Goal: Task Accomplishment & Management: Manage account settings

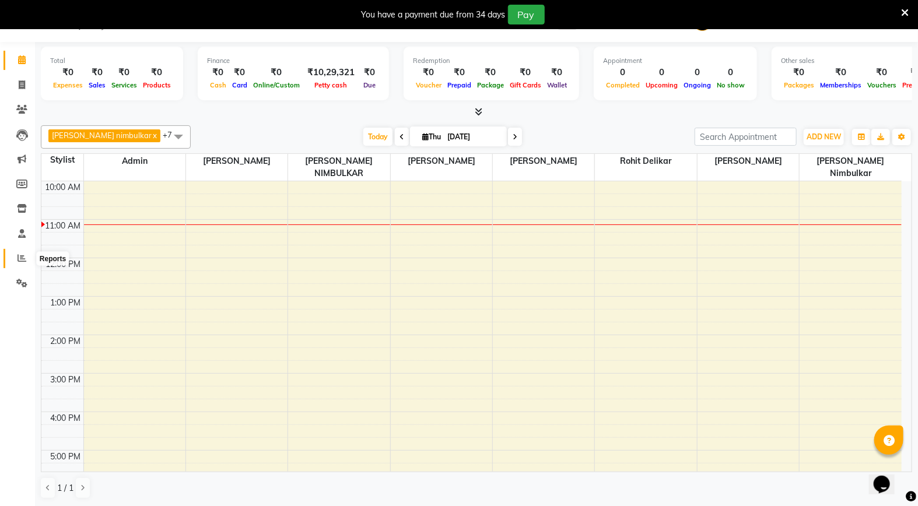
click at [24, 262] on icon at bounding box center [21, 258] width 9 height 9
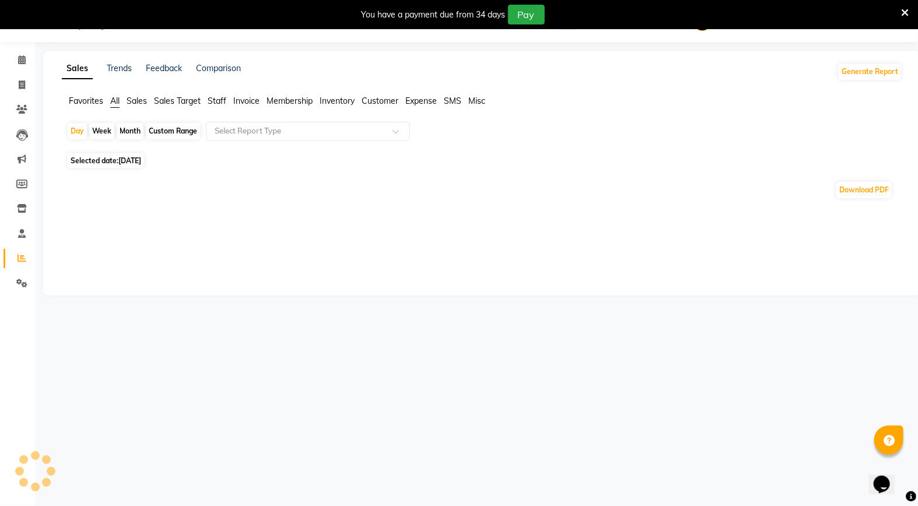
click at [138, 129] on div "Month" at bounding box center [130, 131] width 27 height 16
select select "9"
select select "2025"
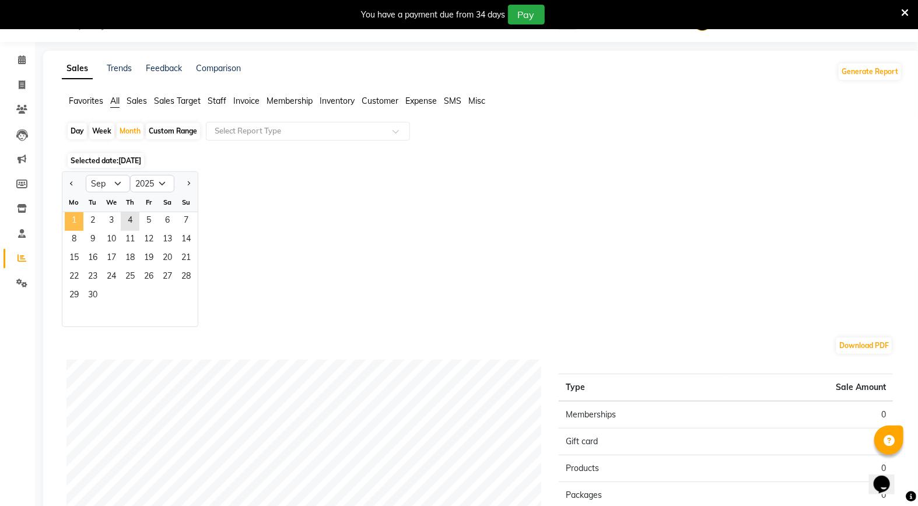
click at [77, 218] on span "1" at bounding box center [74, 221] width 19 height 19
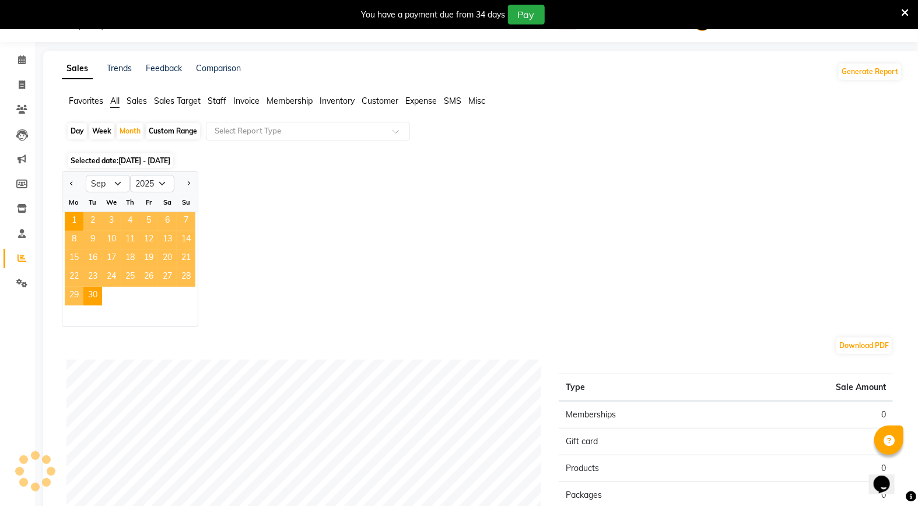
click at [225, 97] on span "Staff" at bounding box center [217, 101] width 19 height 10
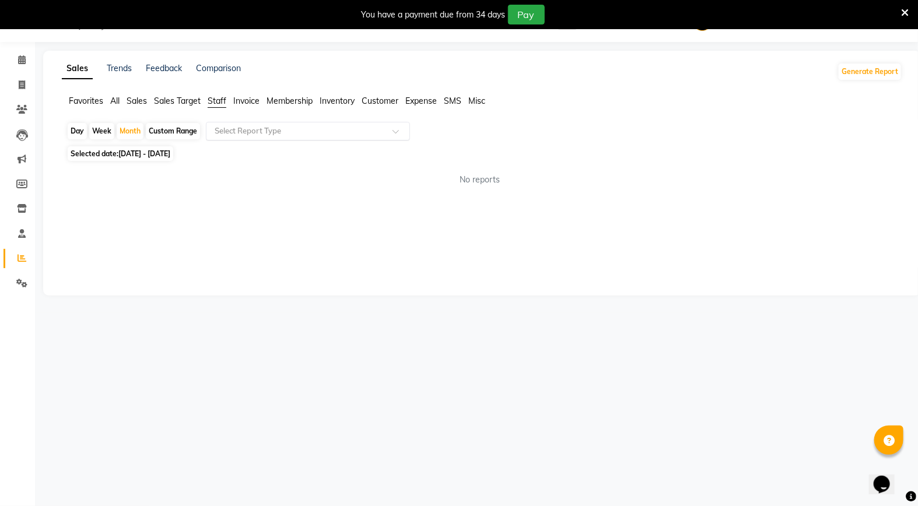
click at [231, 132] on input "text" at bounding box center [296, 131] width 168 height 12
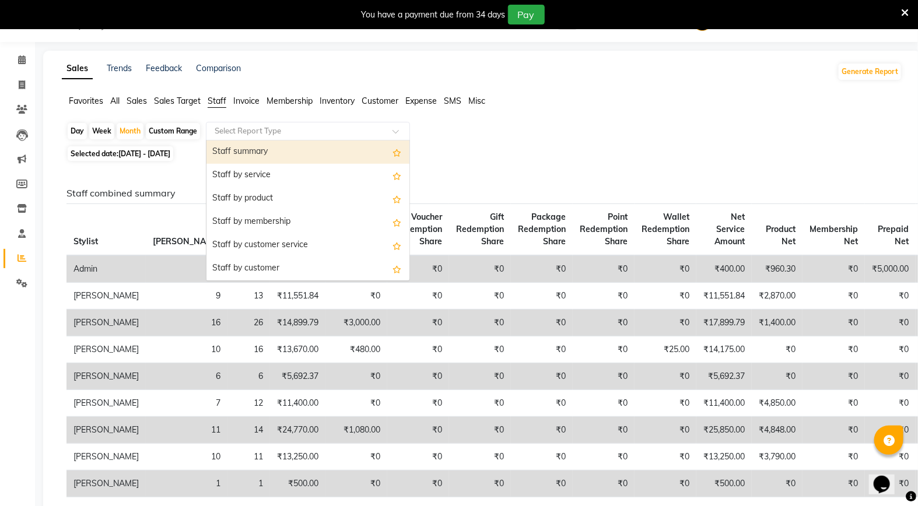
click at [235, 143] on div "Staff summary" at bounding box center [307, 152] width 203 height 23
select select "full_report"
select select "csv"
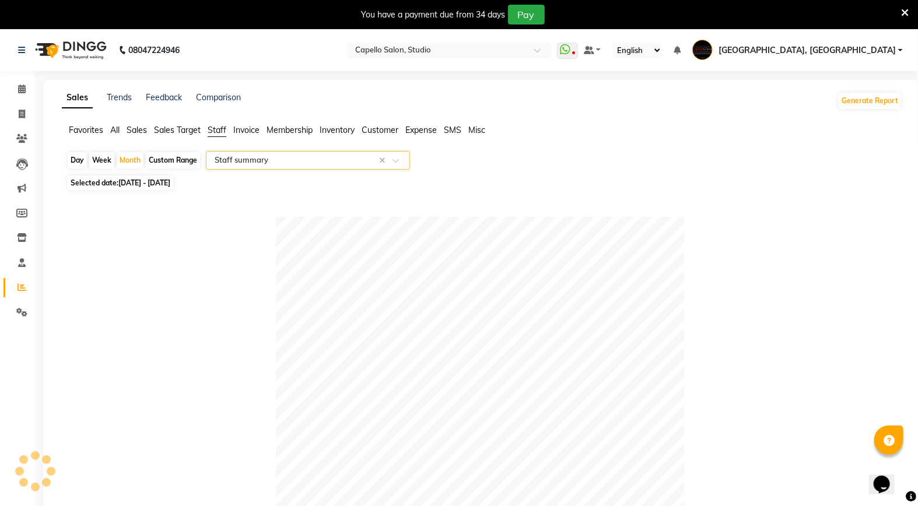
drag, startPoint x: 71, startPoint y: 157, endPoint x: 70, endPoint y: 166, distance: 8.2
click at [71, 157] on div "Day" at bounding box center [77, 160] width 19 height 16
select select "9"
select select "2025"
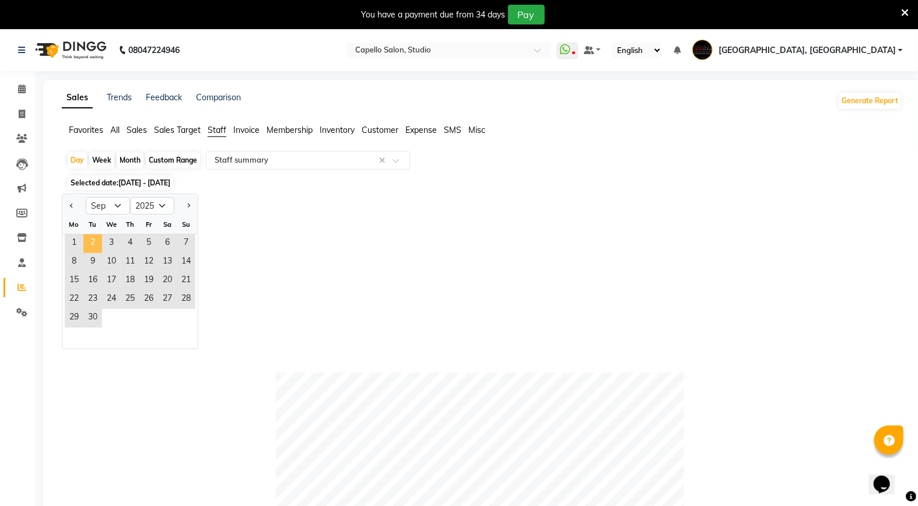
click at [91, 243] on span "2" at bounding box center [92, 243] width 19 height 19
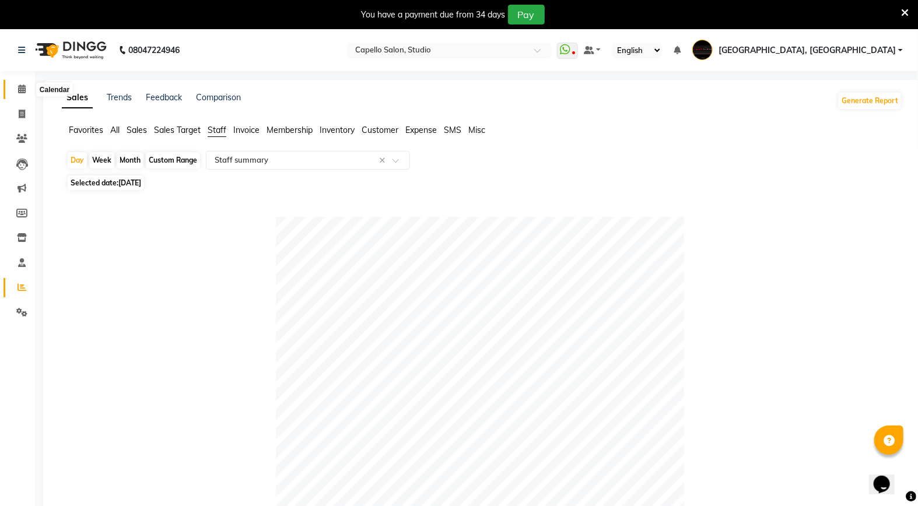
click at [20, 89] on icon at bounding box center [22, 89] width 8 height 9
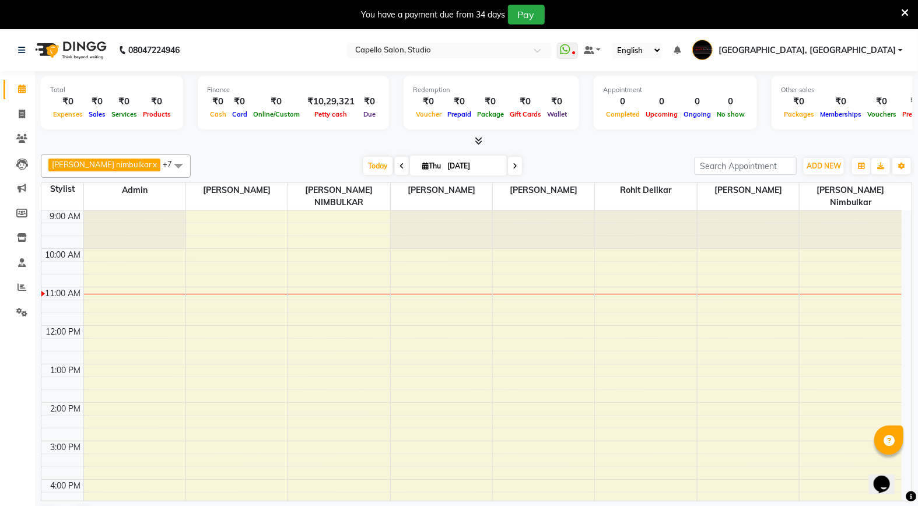
click at [399, 167] on icon at bounding box center [401, 166] width 5 height 7
type input "[DATE]"
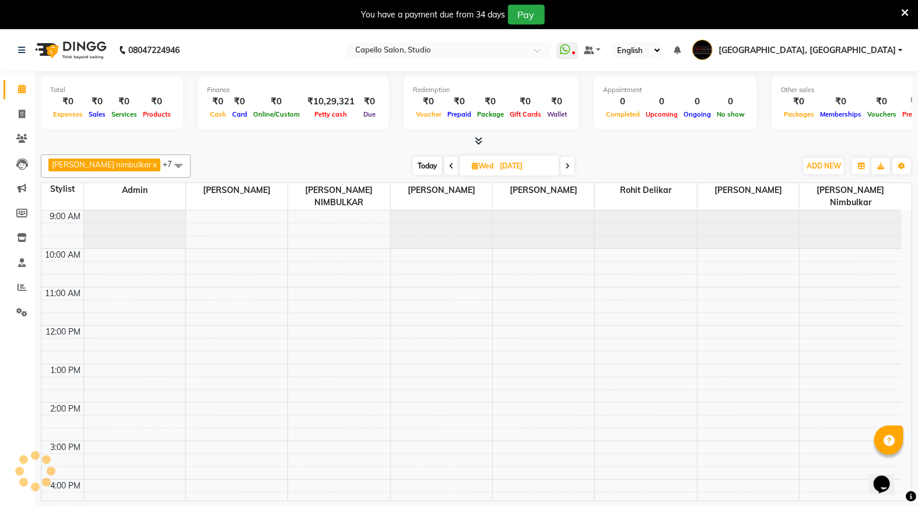
scroll to position [78, 0]
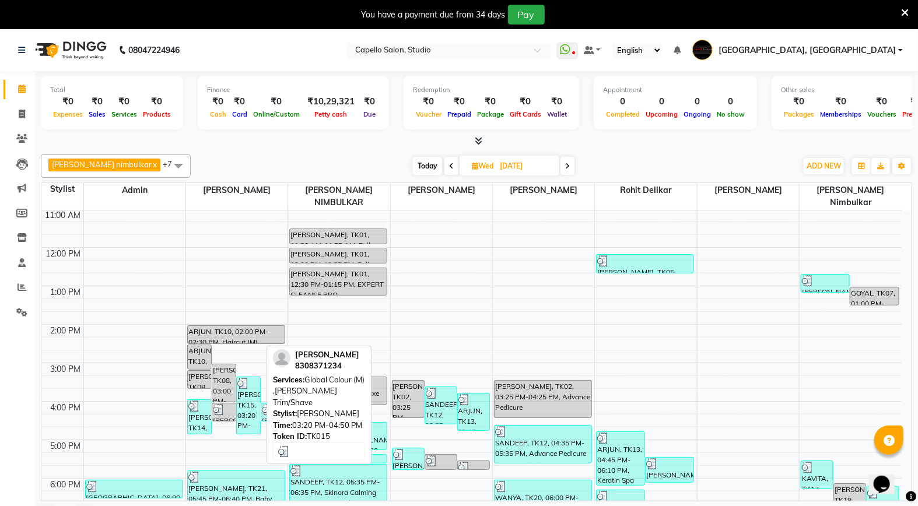
click at [253, 383] on div "[PERSON_NAME], TK15, 03:20 PM-04:50 PM, Global Colour (M) ,[PERSON_NAME] Trim/S…" at bounding box center [248, 405] width 23 height 57
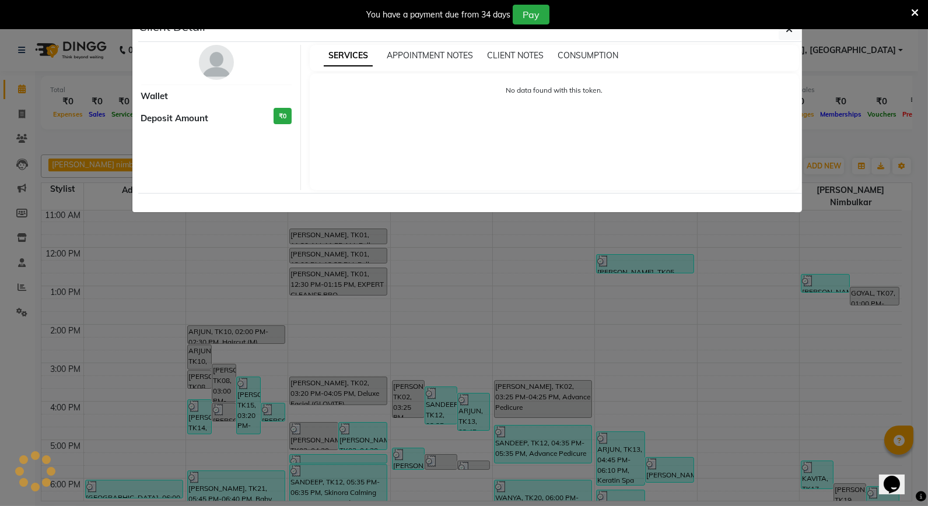
select select "3"
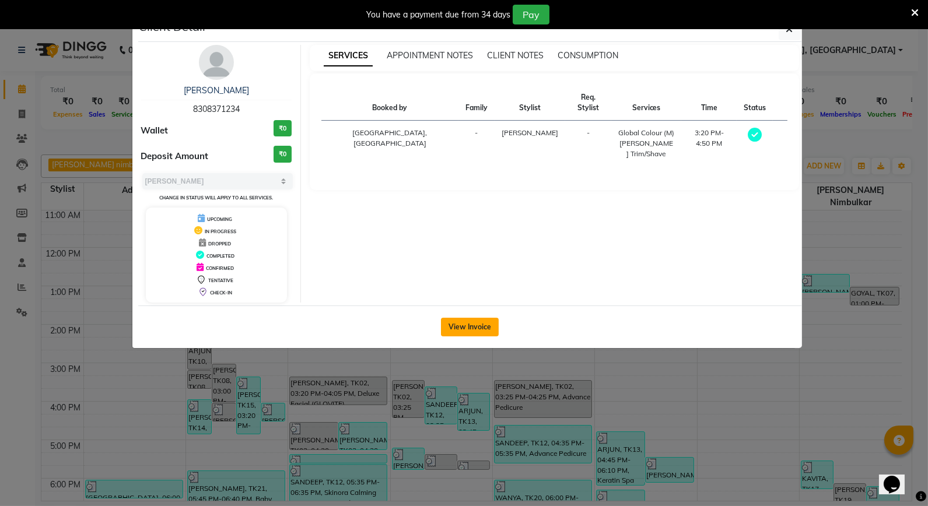
click at [481, 324] on button "View Invoice" at bounding box center [470, 327] width 58 height 19
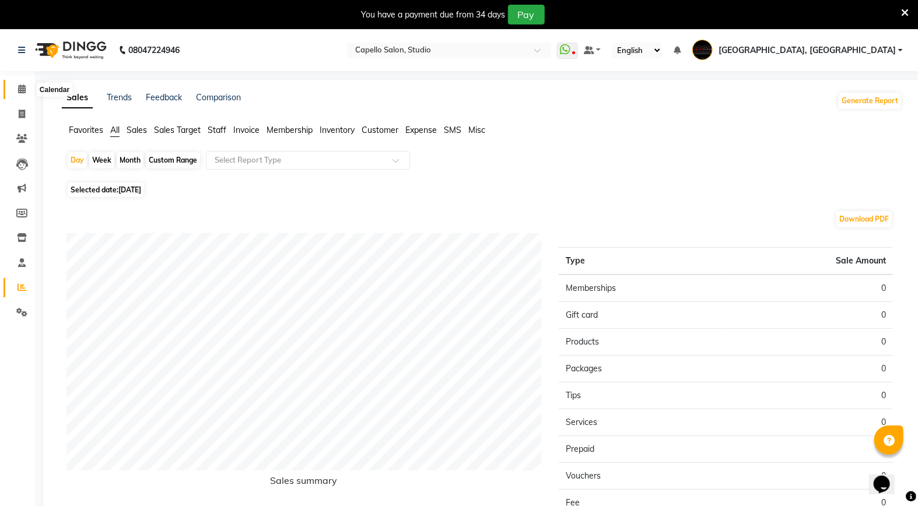
click at [20, 90] on icon at bounding box center [22, 89] width 8 height 9
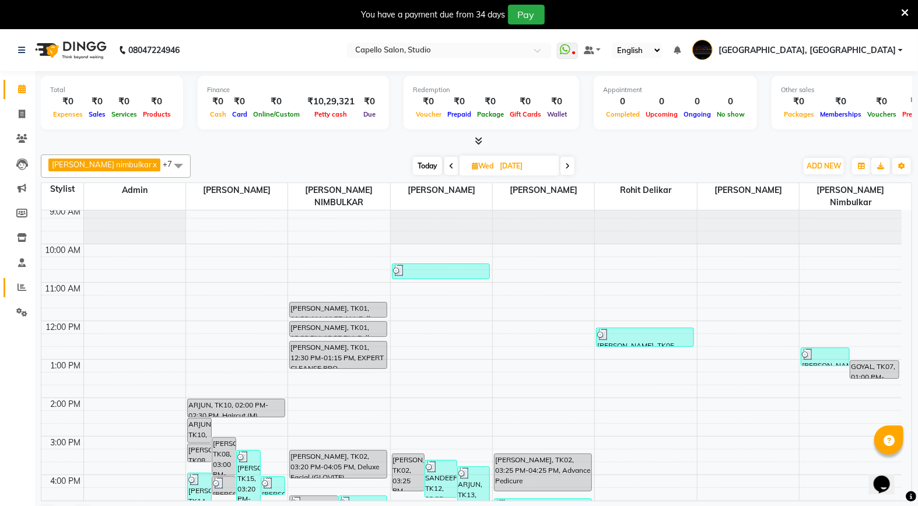
click at [16, 278] on link "Reports" at bounding box center [17, 287] width 28 height 19
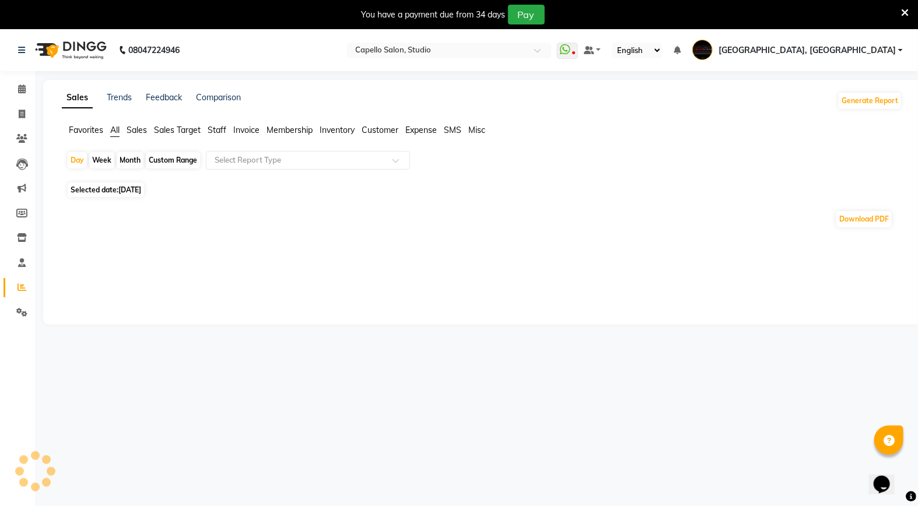
click at [128, 159] on div "Month" at bounding box center [130, 160] width 27 height 16
select select "9"
select select "2025"
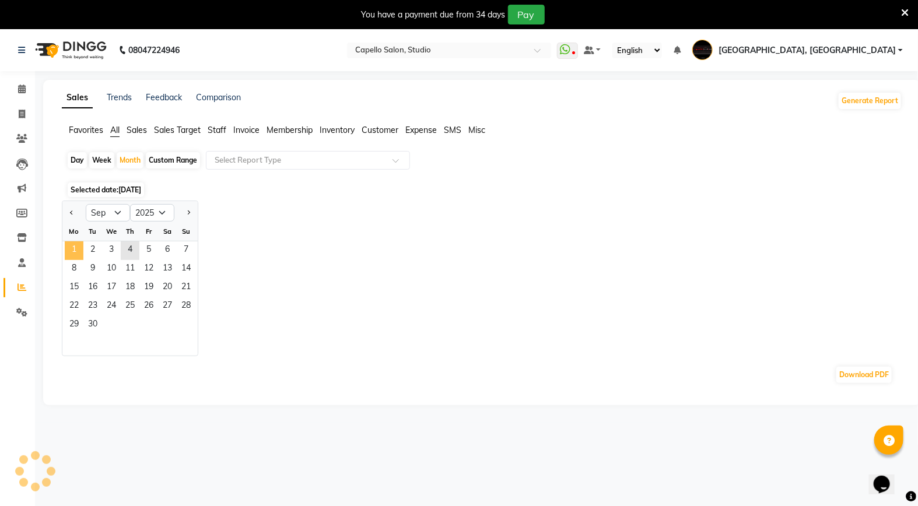
click at [75, 246] on span "1" at bounding box center [74, 250] width 19 height 19
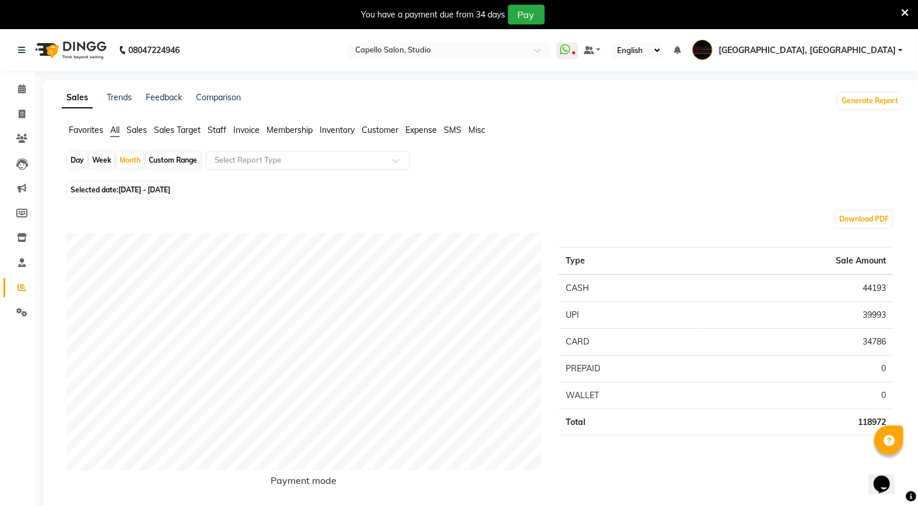
click at [220, 128] on span "Staff" at bounding box center [217, 130] width 19 height 10
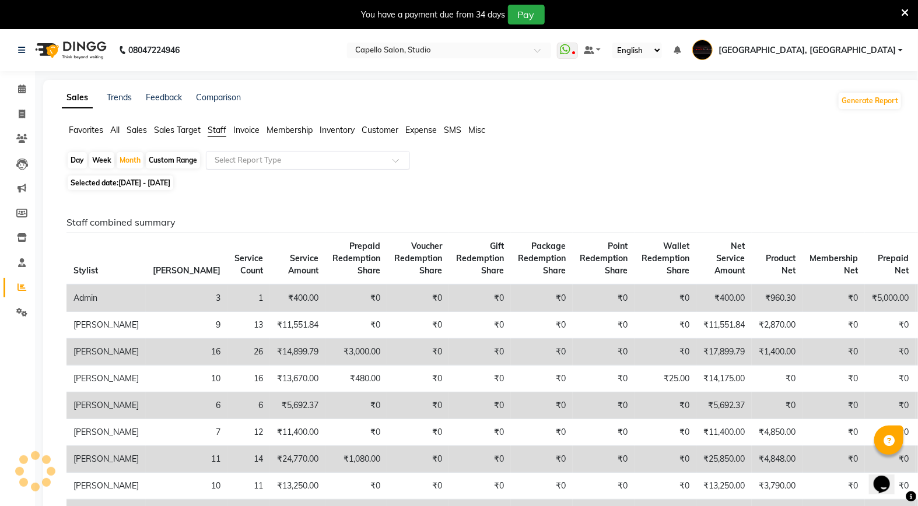
click at [240, 167] on div "Select Report Type" at bounding box center [308, 160] width 204 height 19
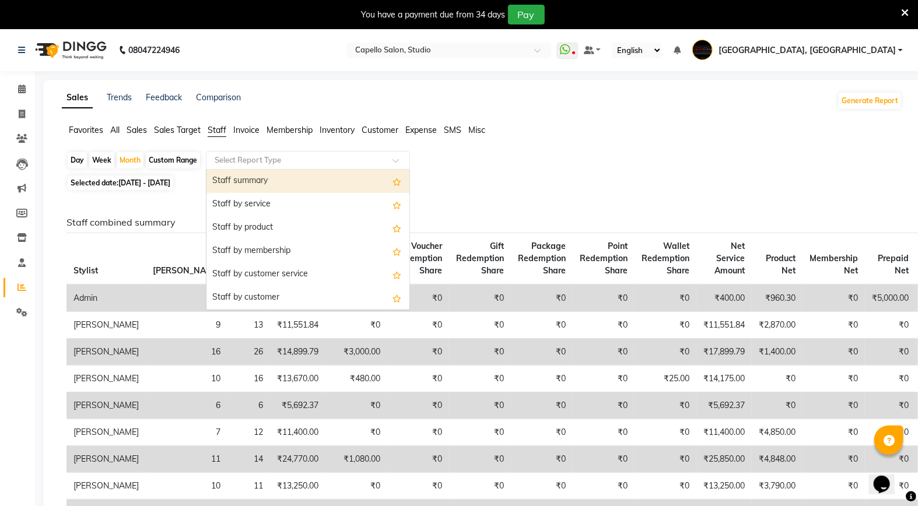
click at [324, 181] on div "Staff summary" at bounding box center [307, 181] width 203 height 23
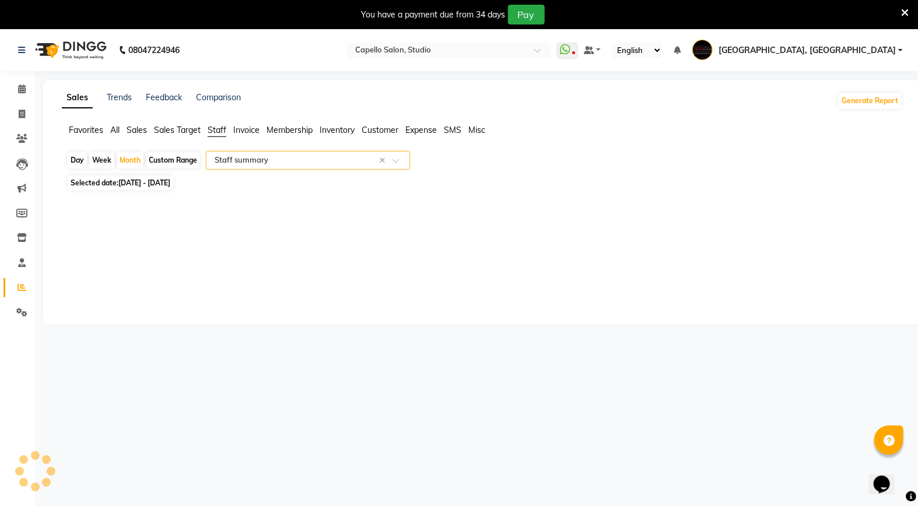
select select "full_report"
select select "csv"
click at [281, 188] on div "Selected date: [DATE] - [DATE]" at bounding box center [484, 183] width 836 height 12
click at [72, 157] on div "Day" at bounding box center [77, 160] width 19 height 16
select select "9"
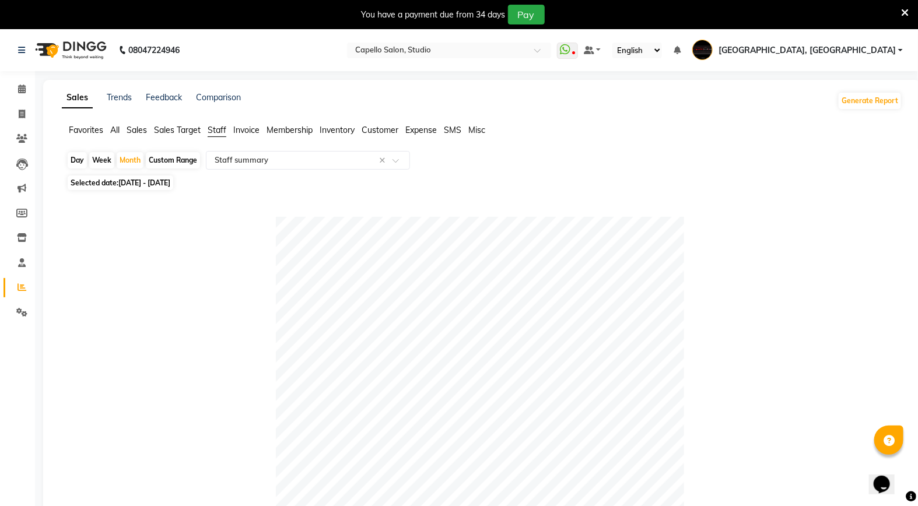
select select "2025"
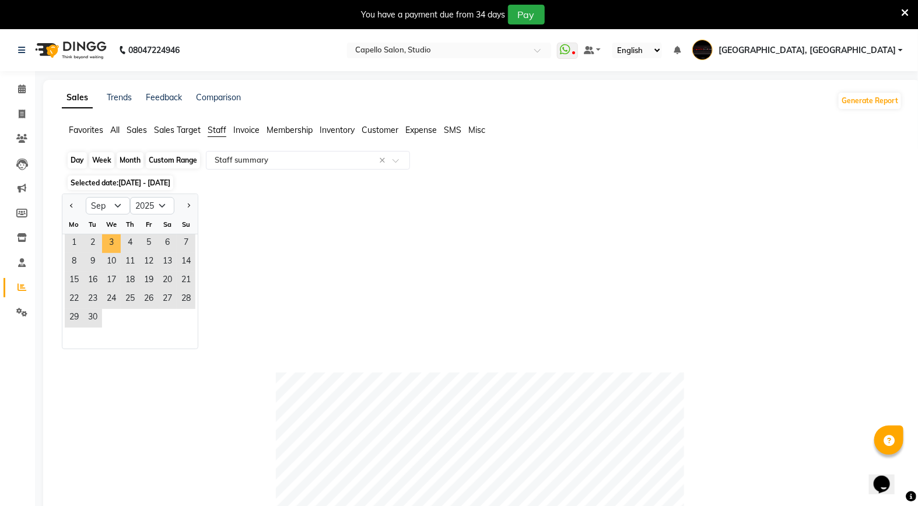
click at [110, 246] on span "3" at bounding box center [111, 243] width 19 height 19
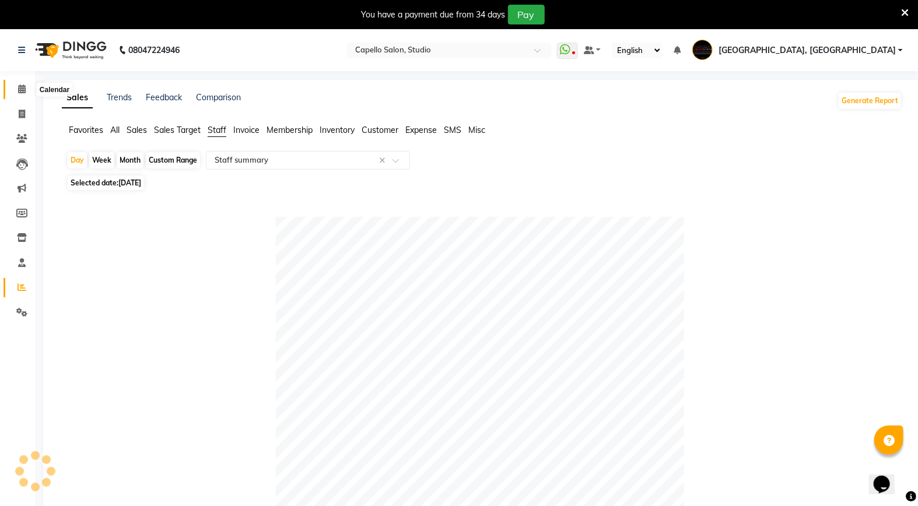
click at [19, 87] on icon at bounding box center [22, 89] width 8 height 9
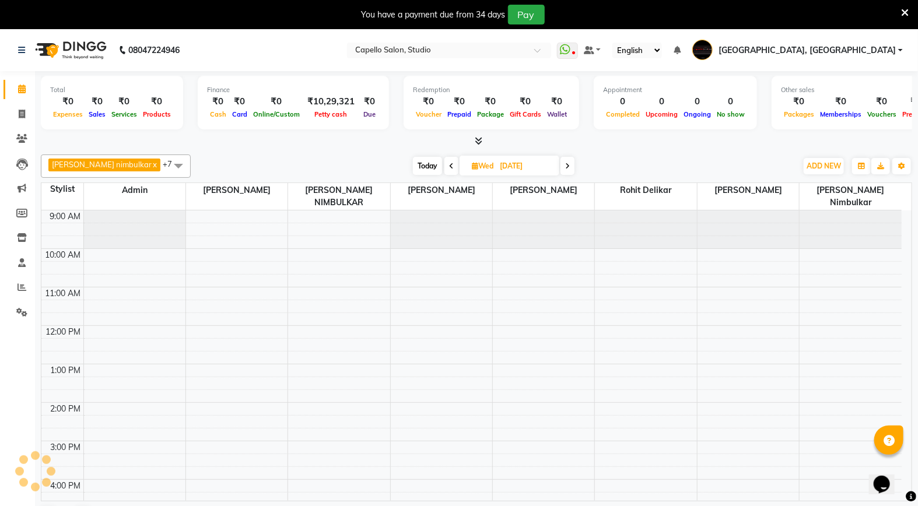
scroll to position [78, 0]
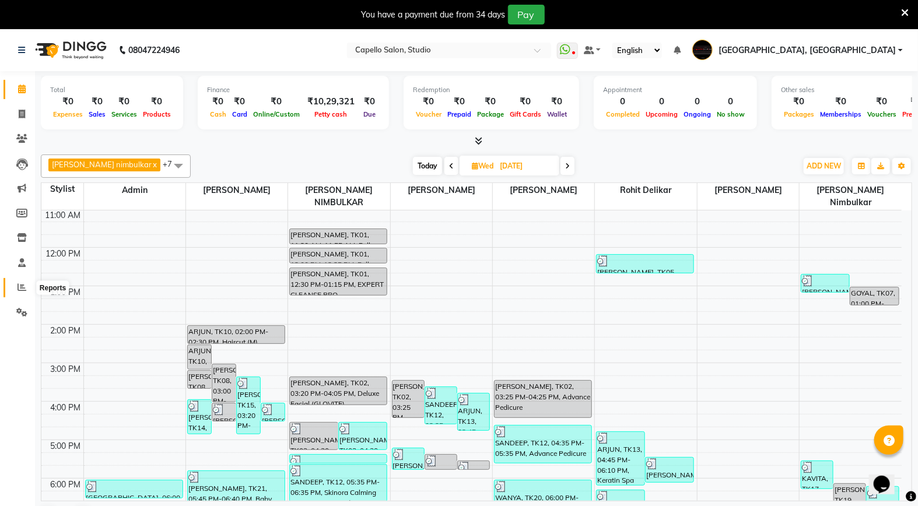
click at [24, 283] on icon at bounding box center [21, 287] width 9 height 9
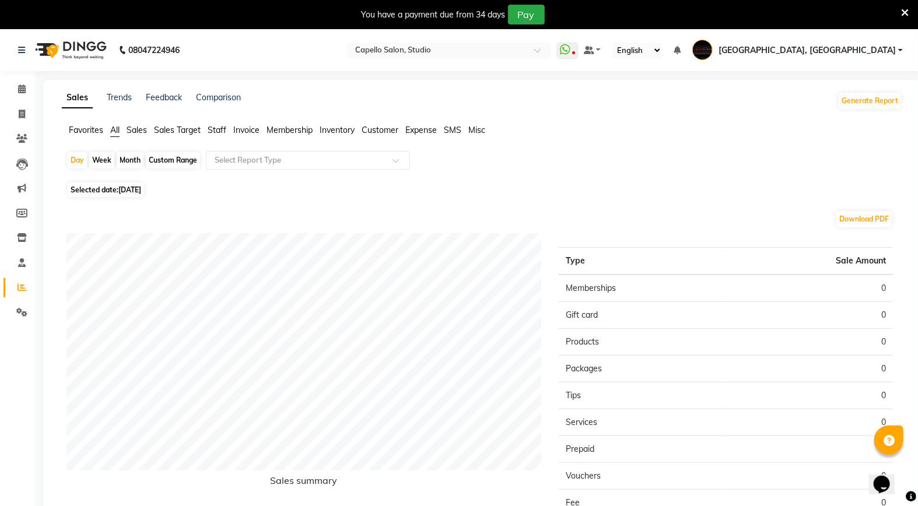
click at [220, 128] on span "Staff" at bounding box center [217, 130] width 19 height 10
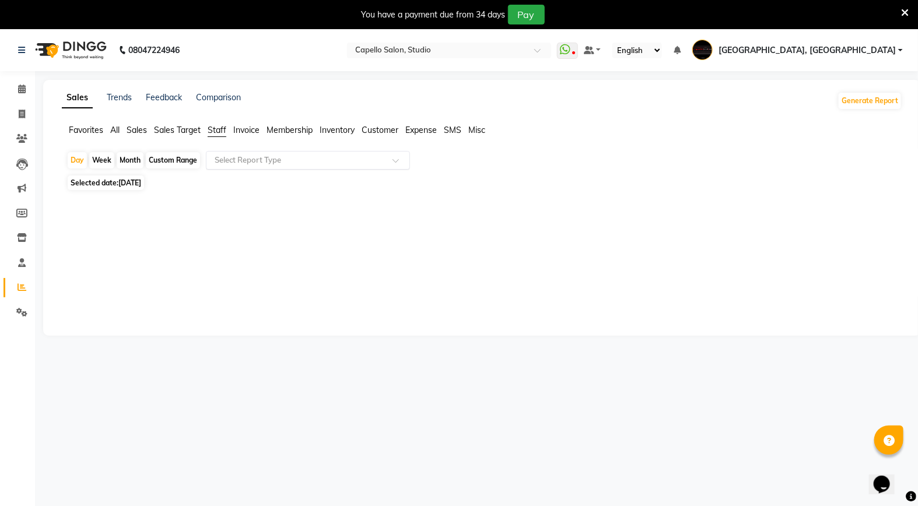
click at [274, 164] on input "text" at bounding box center [296, 161] width 168 height 12
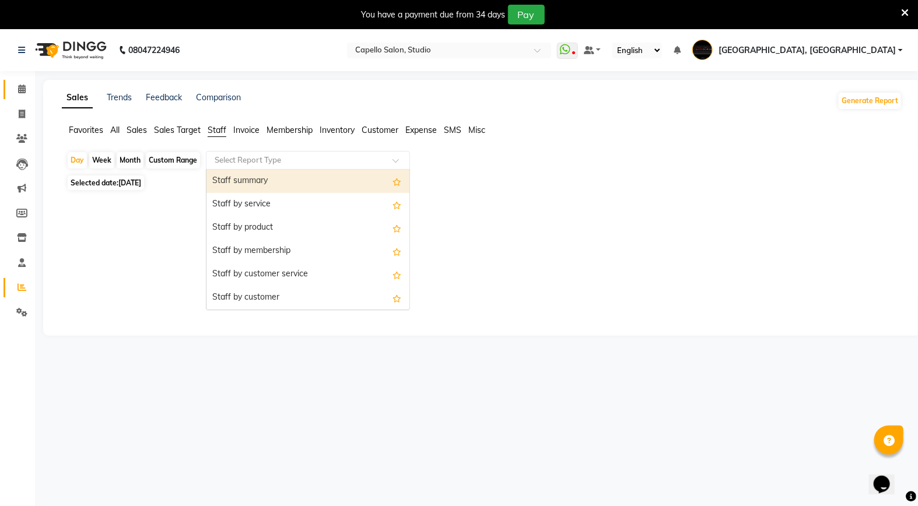
click at [16, 90] on span at bounding box center [22, 89] width 20 height 13
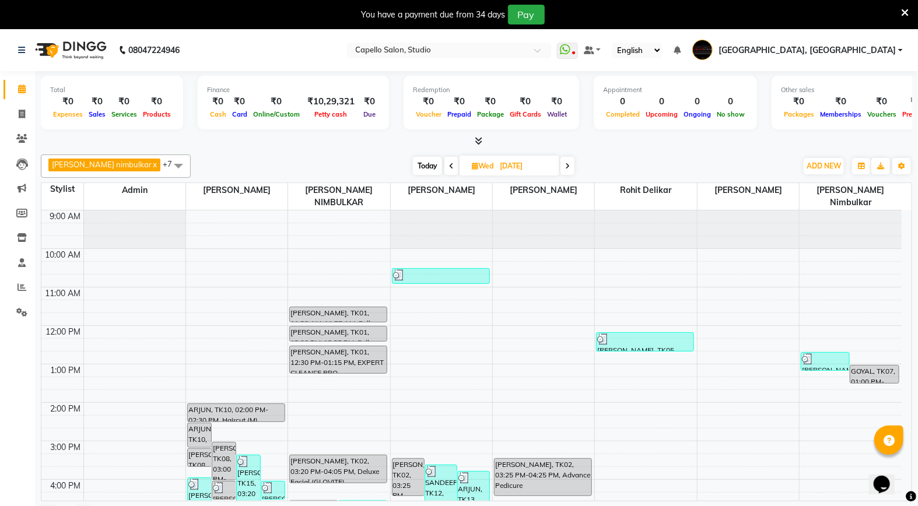
click at [413, 167] on span "Today" at bounding box center [427, 166] width 29 height 18
type input "[DATE]"
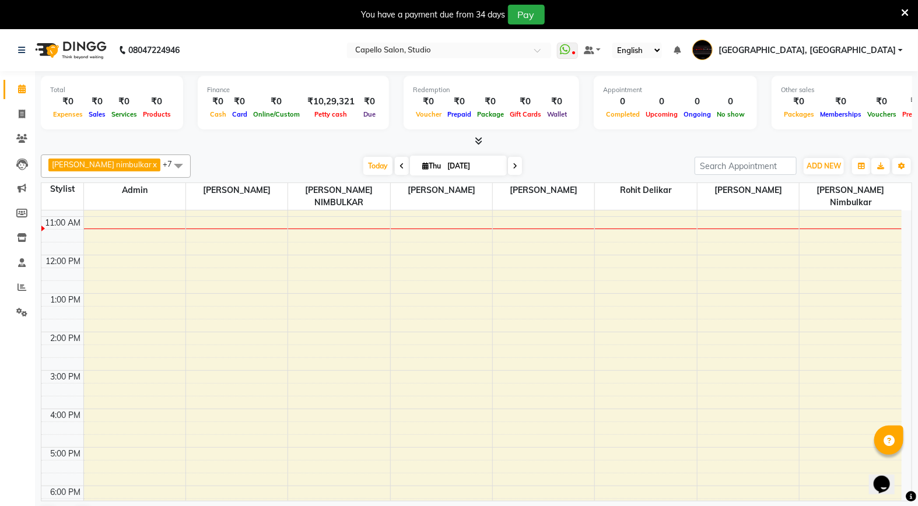
scroll to position [70, 0]
click at [19, 293] on span at bounding box center [22, 287] width 20 height 13
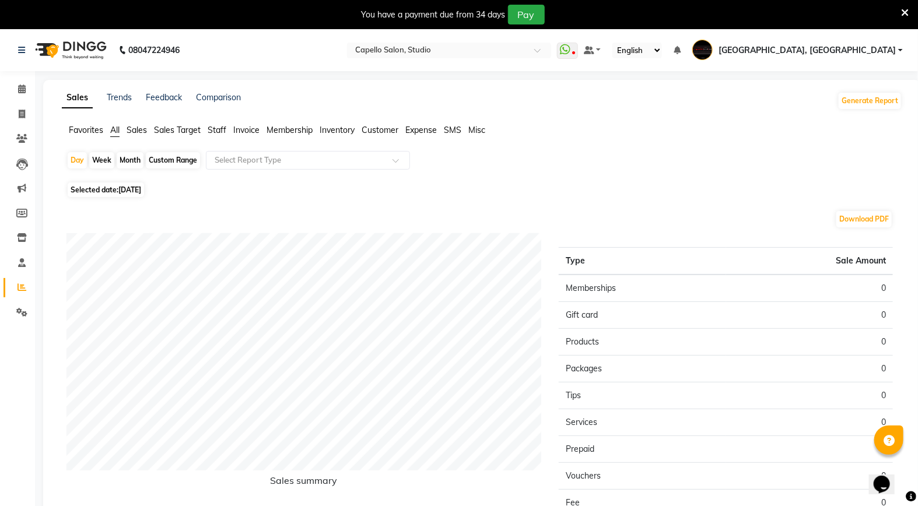
click at [101, 191] on span "Selected date: [DATE]" at bounding box center [106, 190] width 76 height 15
select select "9"
select select "2025"
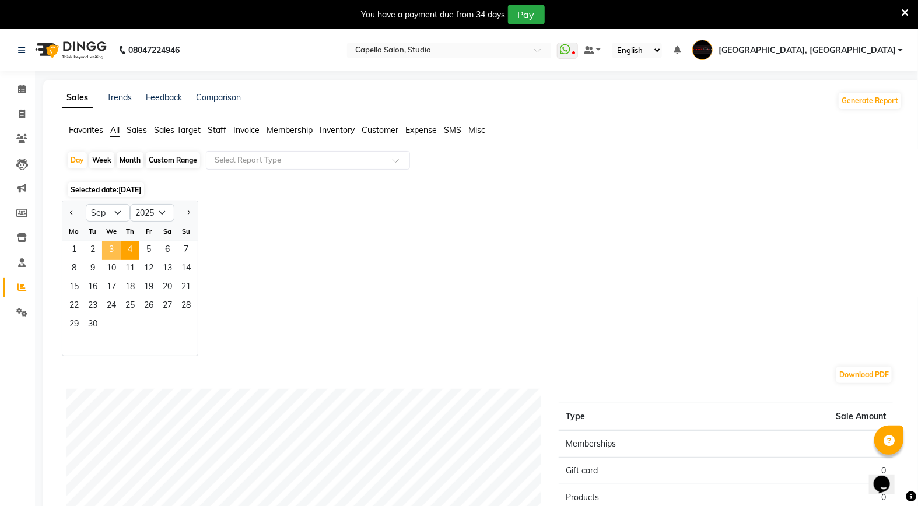
click at [111, 259] on span "3" at bounding box center [111, 250] width 19 height 19
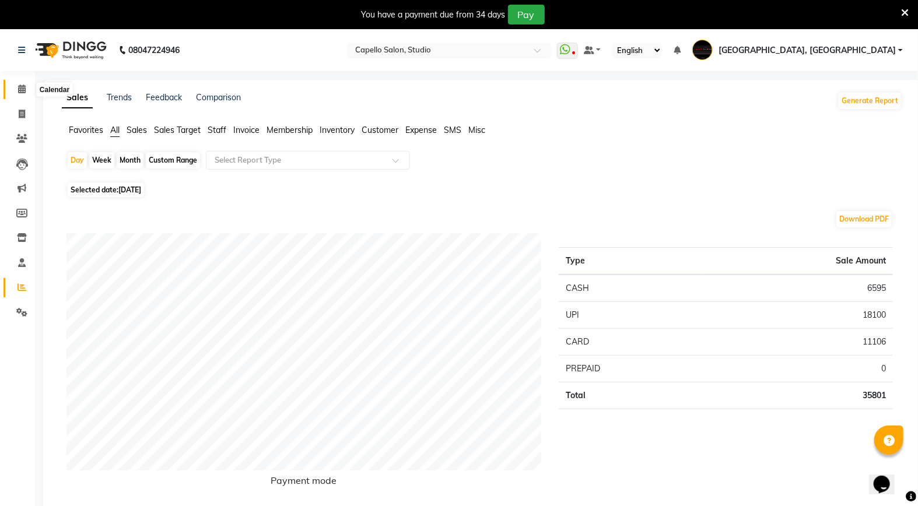
click at [24, 86] on icon at bounding box center [22, 89] width 8 height 9
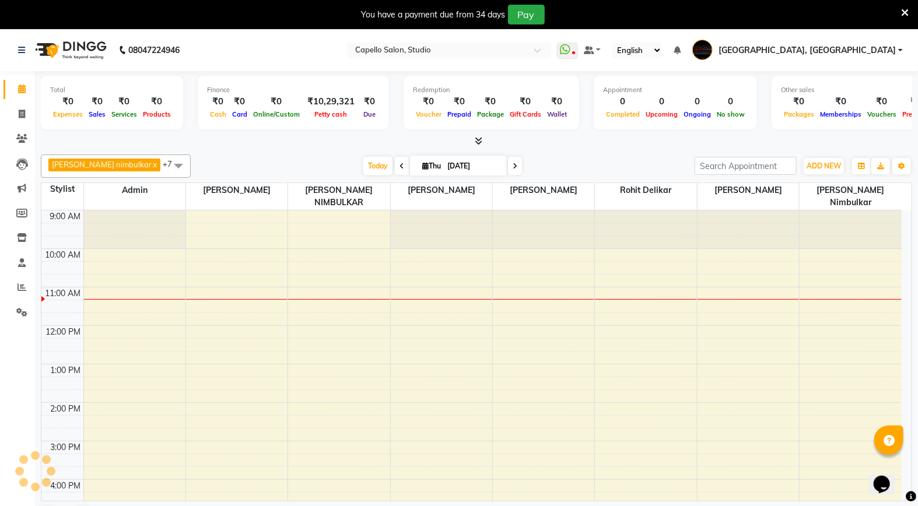
scroll to position [78, 0]
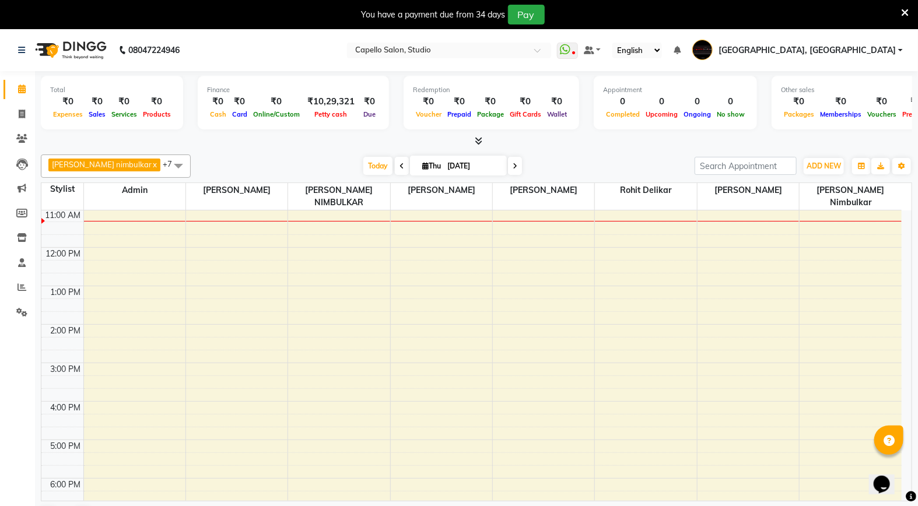
click at [395, 165] on span at bounding box center [402, 166] width 14 height 18
type input "[DATE]"
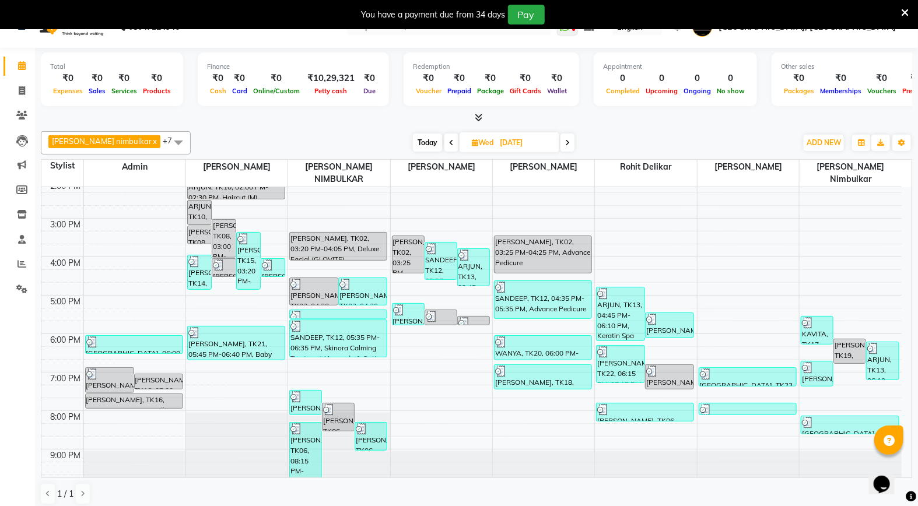
scroll to position [29, 0]
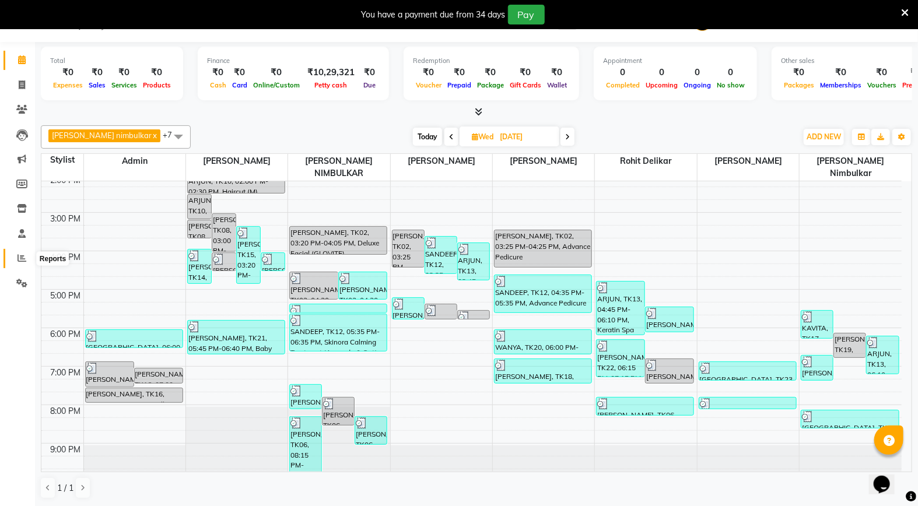
click at [22, 261] on icon at bounding box center [21, 258] width 9 height 9
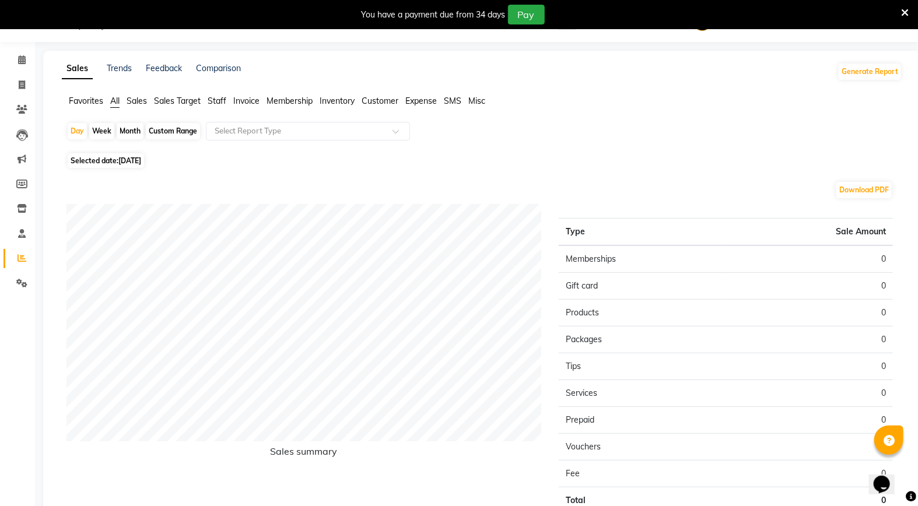
click at [106, 159] on span "Selected date: [DATE]" at bounding box center [106, 160] width 76 height 15
select select "9"
select select "2025"
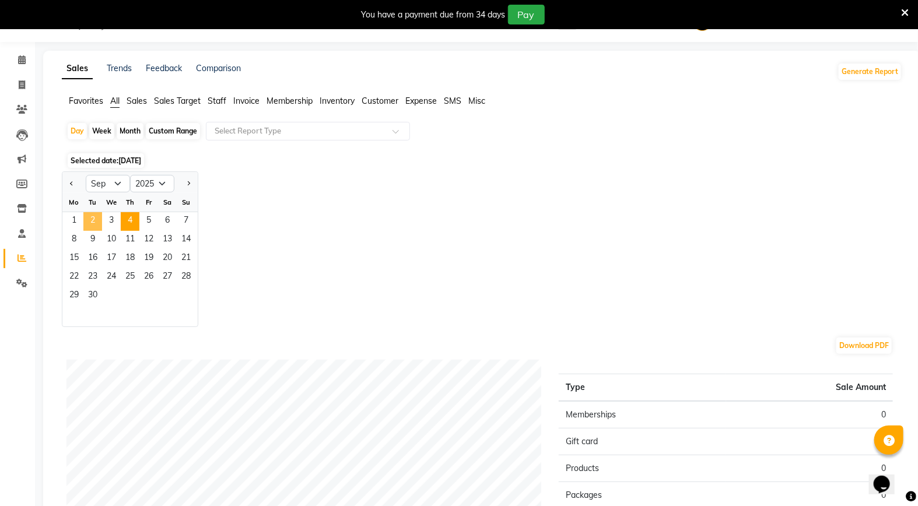
click at [97, 225] on span "2" at bounding box center [92, 221] width 19 height 19
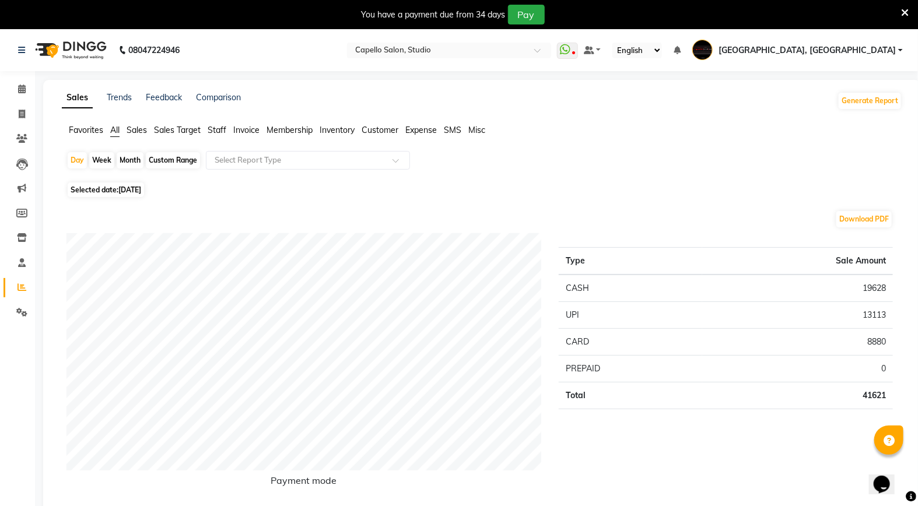
click at [216, 130] on span "Staff" at bounding box center [217, 130] width 19 height 10
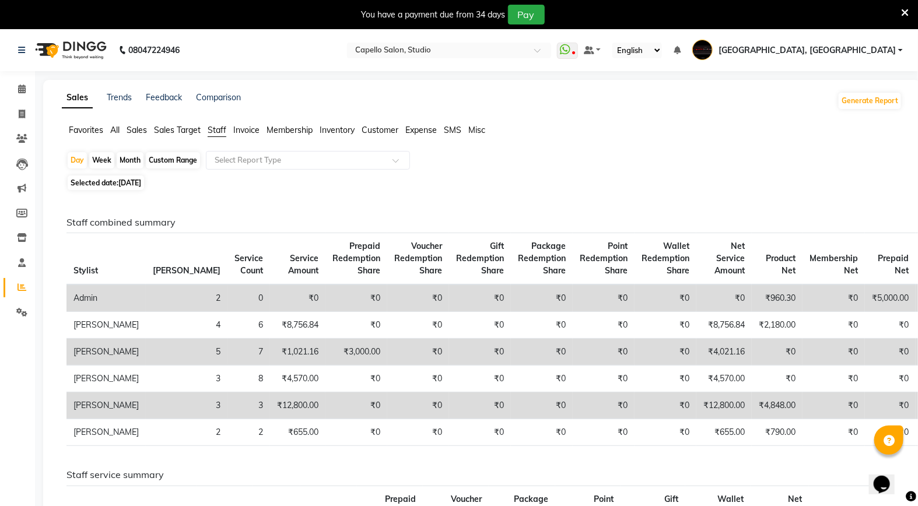
click at [102, 181] on span "Selected date: [DATE]" at bounding box center [106, 183] width 76 height 15
select select "9"
select select "2025"
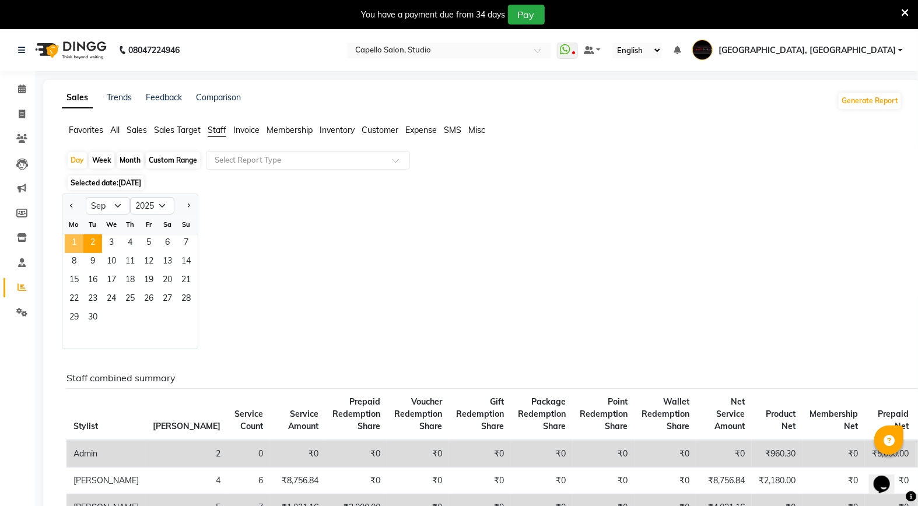
click at [74, 238] on span "1" at bounding box center [74, 243] width 19 height 19
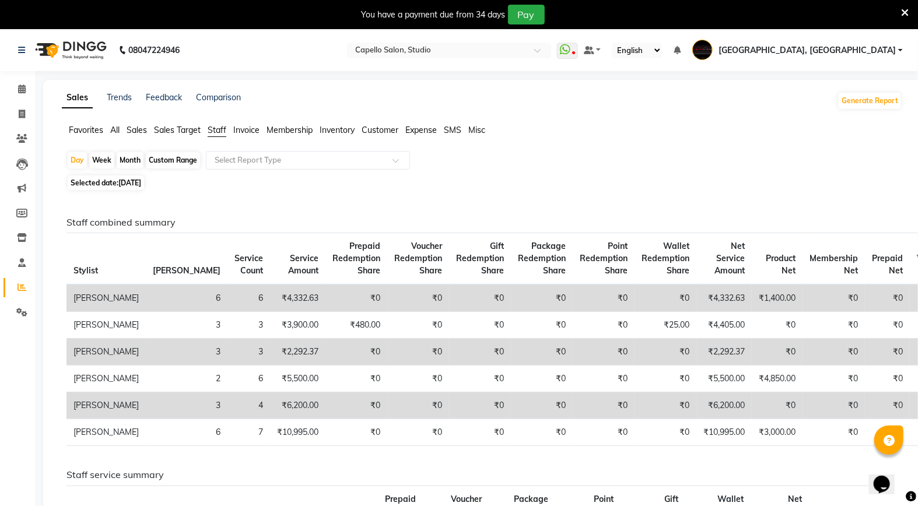
click at [125, 184] on span "[DATE]" at bounding box center [129, 182] width 23 height 9
select select "9"
select select "2025"
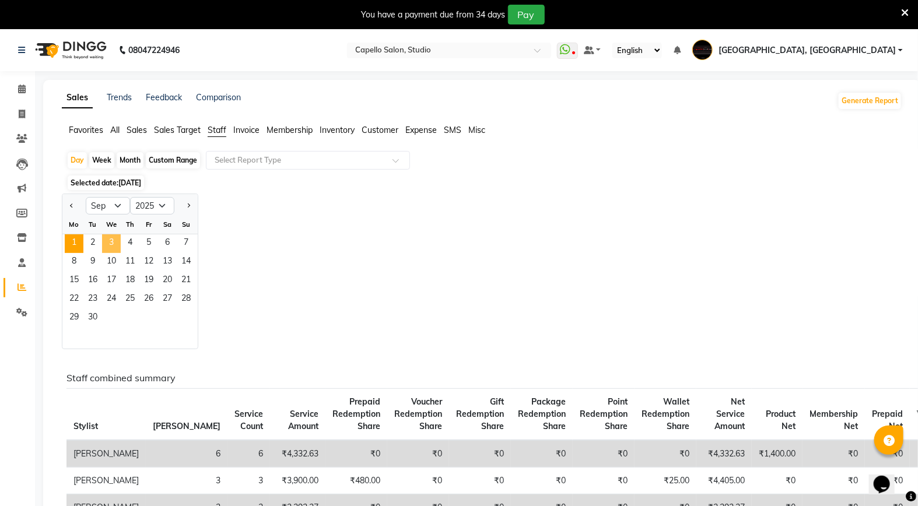
click at [108, 247] on span "3" at bounding box center [111, 243] width 19 height 19
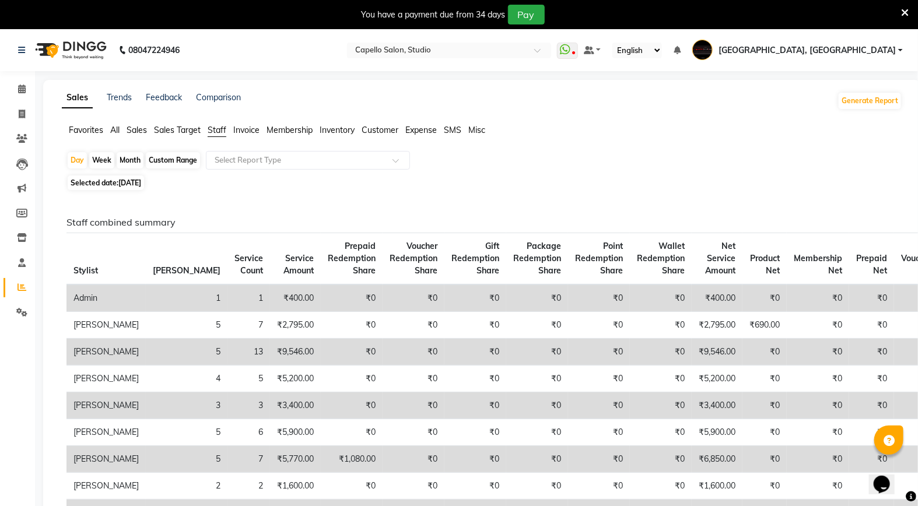
click at [131, 161] on div "Month" at bounding box center [130, 160] width 27 height 16
select select "9"
select select "2025"
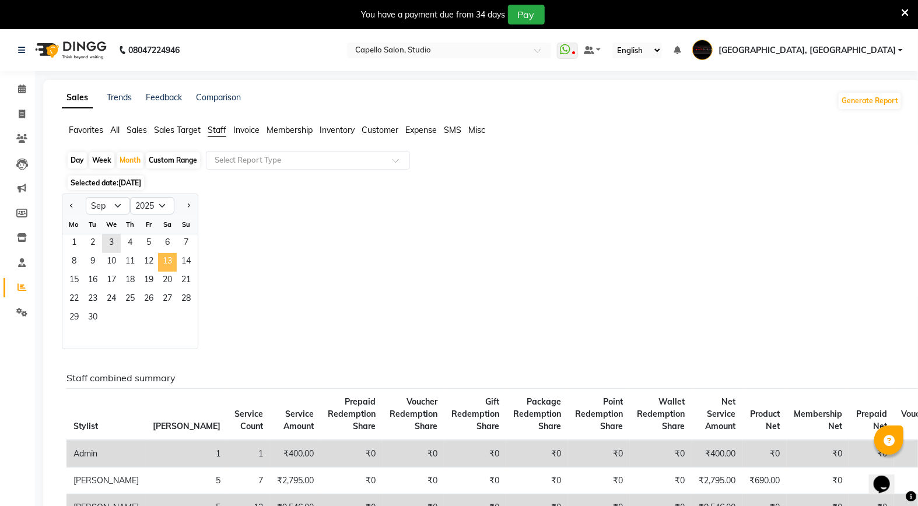
click at [163, 259] on span "13" at bounding box center [167, 262] width 19 height 19
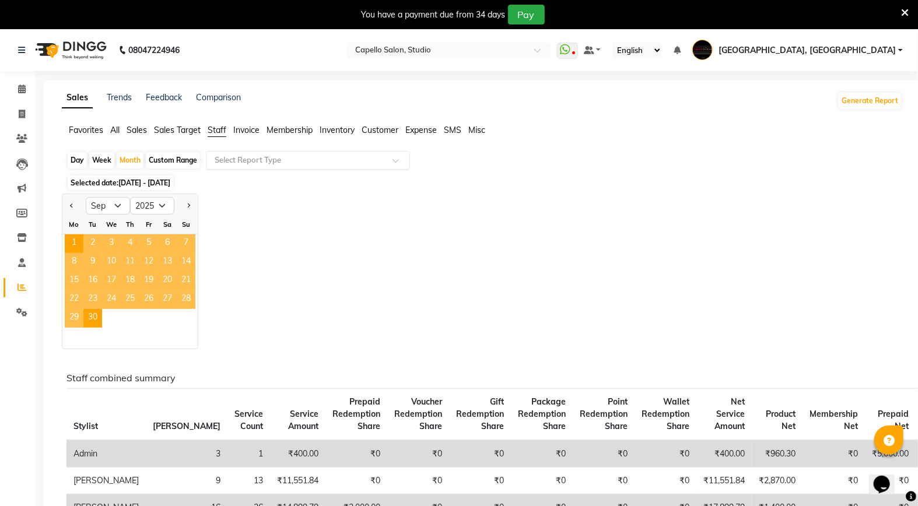
click at [258, 157] on input "text" at bounding box center [296, 161] width 168 height 12
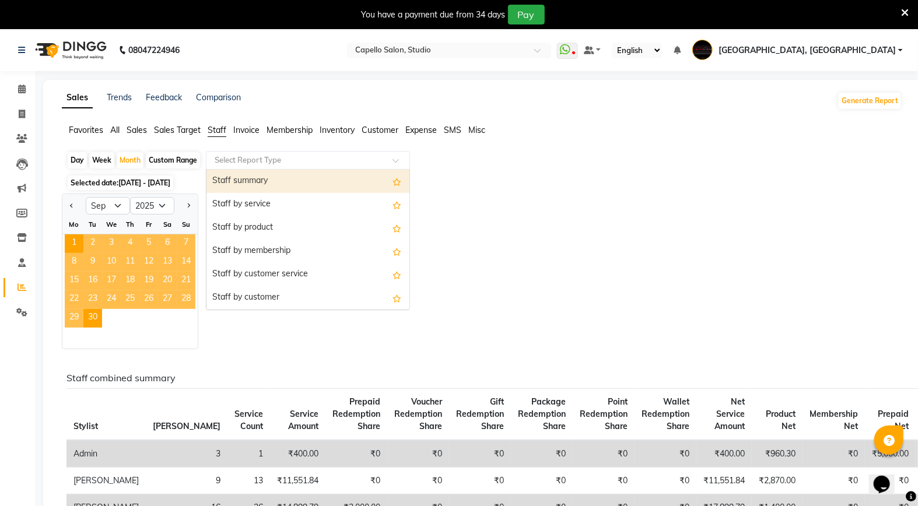
click at [251, 178] on div "Staff summary" at bounding box center [307, 181] width 203 height 23
select select "full_report"
select select "csv"
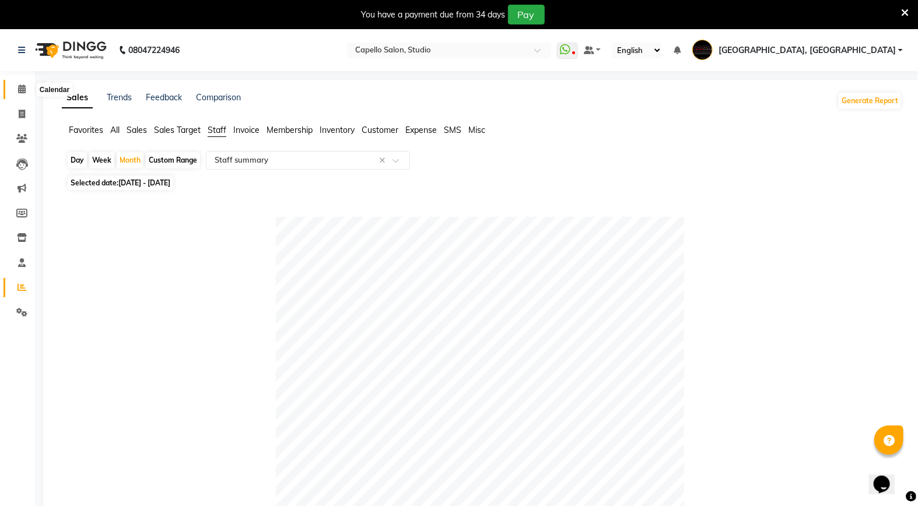
click at [16, 85] on span at bounding box center [22, 89] width 20 height 13
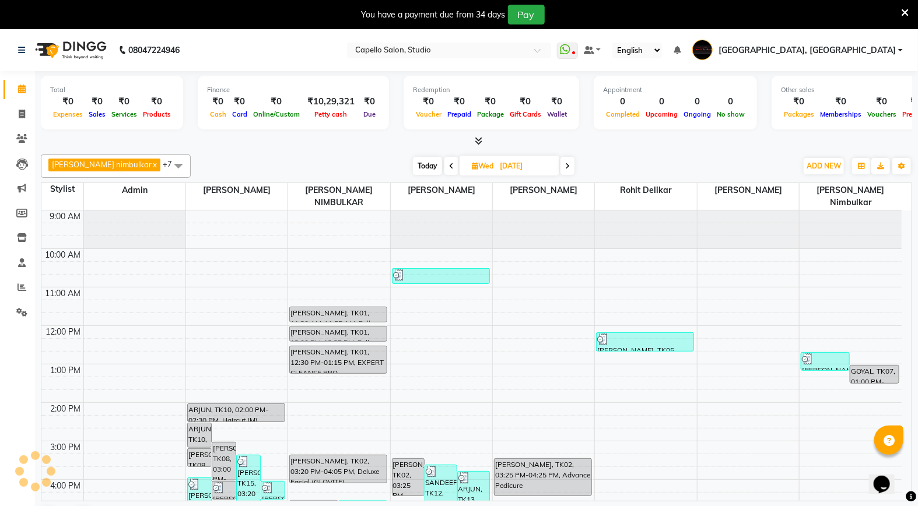
scroll to position [78, 0]
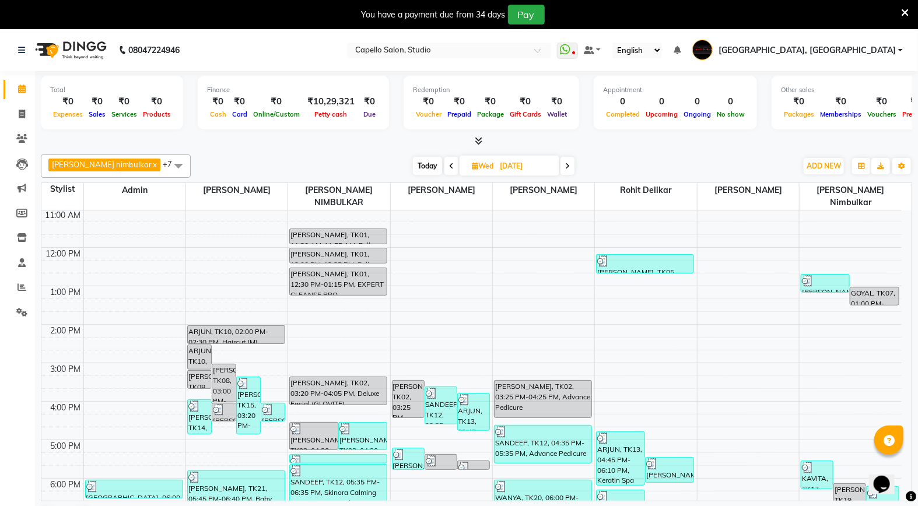
click at [413, 167] on span "Today" at bounding box center [427, 166] width 29 height 18
type input "[DATE]"
